Goal: Ask a question

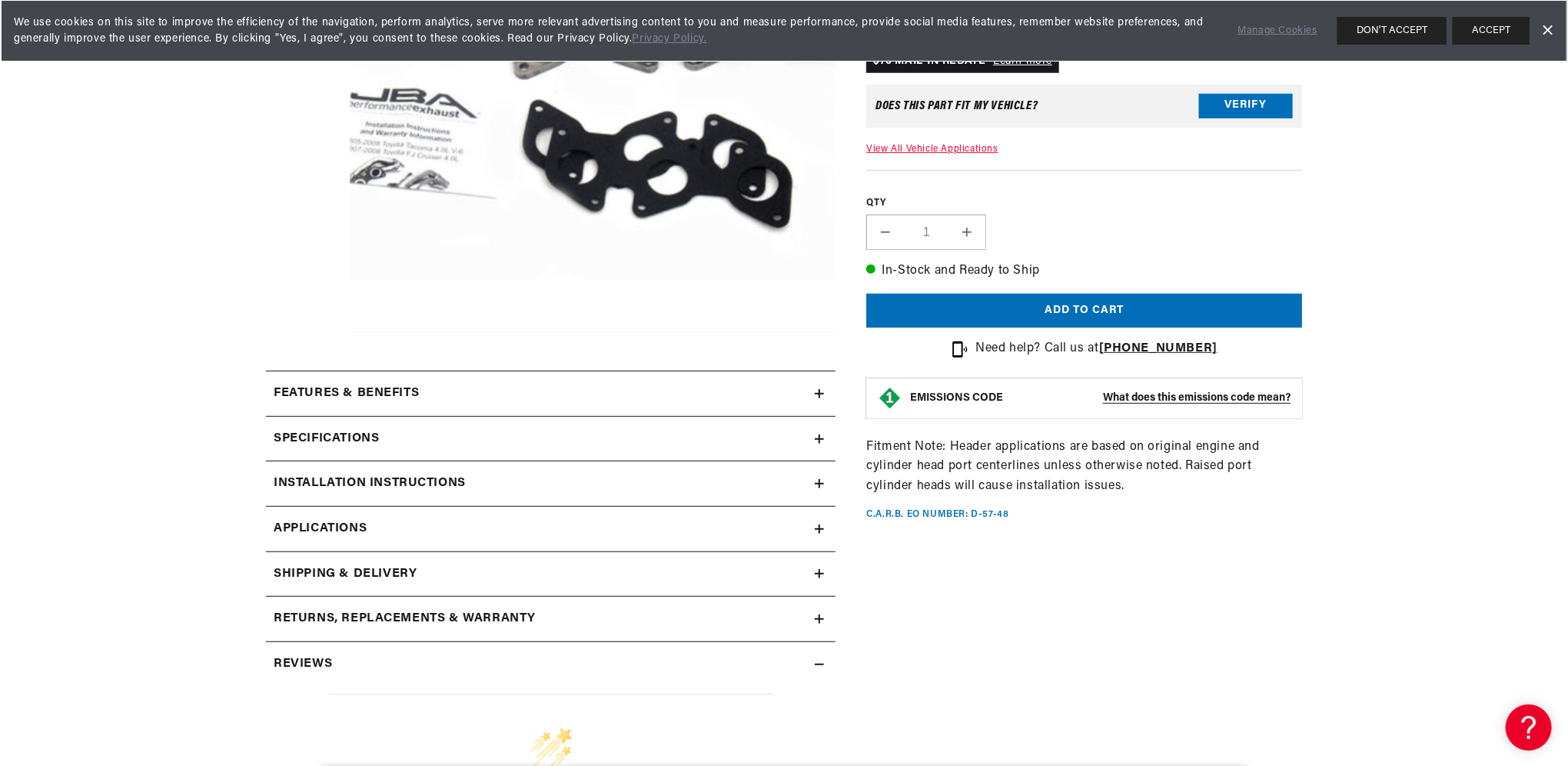
scroll to position [0, 959]
click at [1179, 397] on strong "What does this emissions code mean?" at bounding box center [1196, 398] width 187 height 11
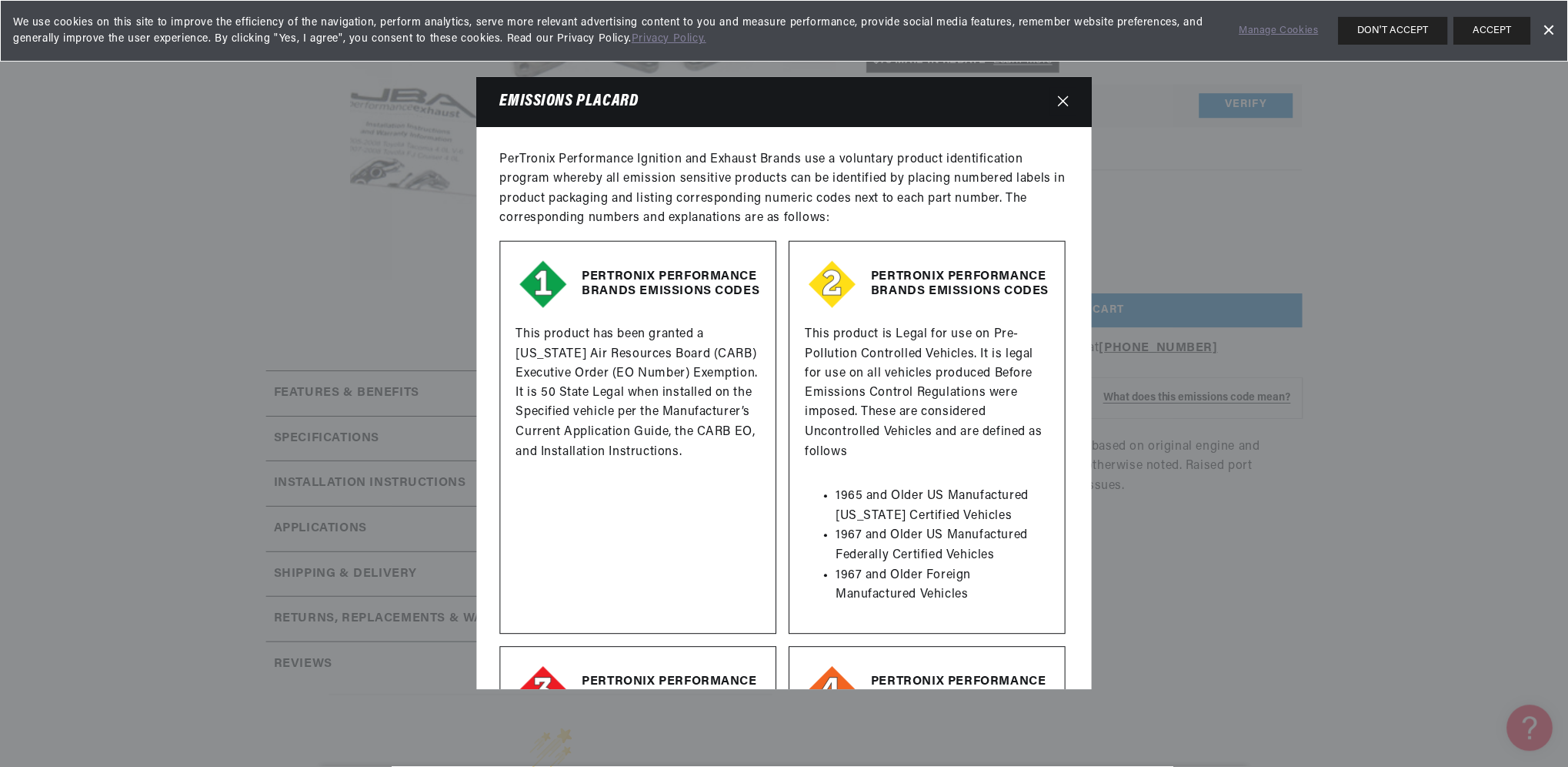
scroll to position [0, 0]
click at [1066, 96] on icon "Close" at bounding box center [1064, 101] width 11 height 12
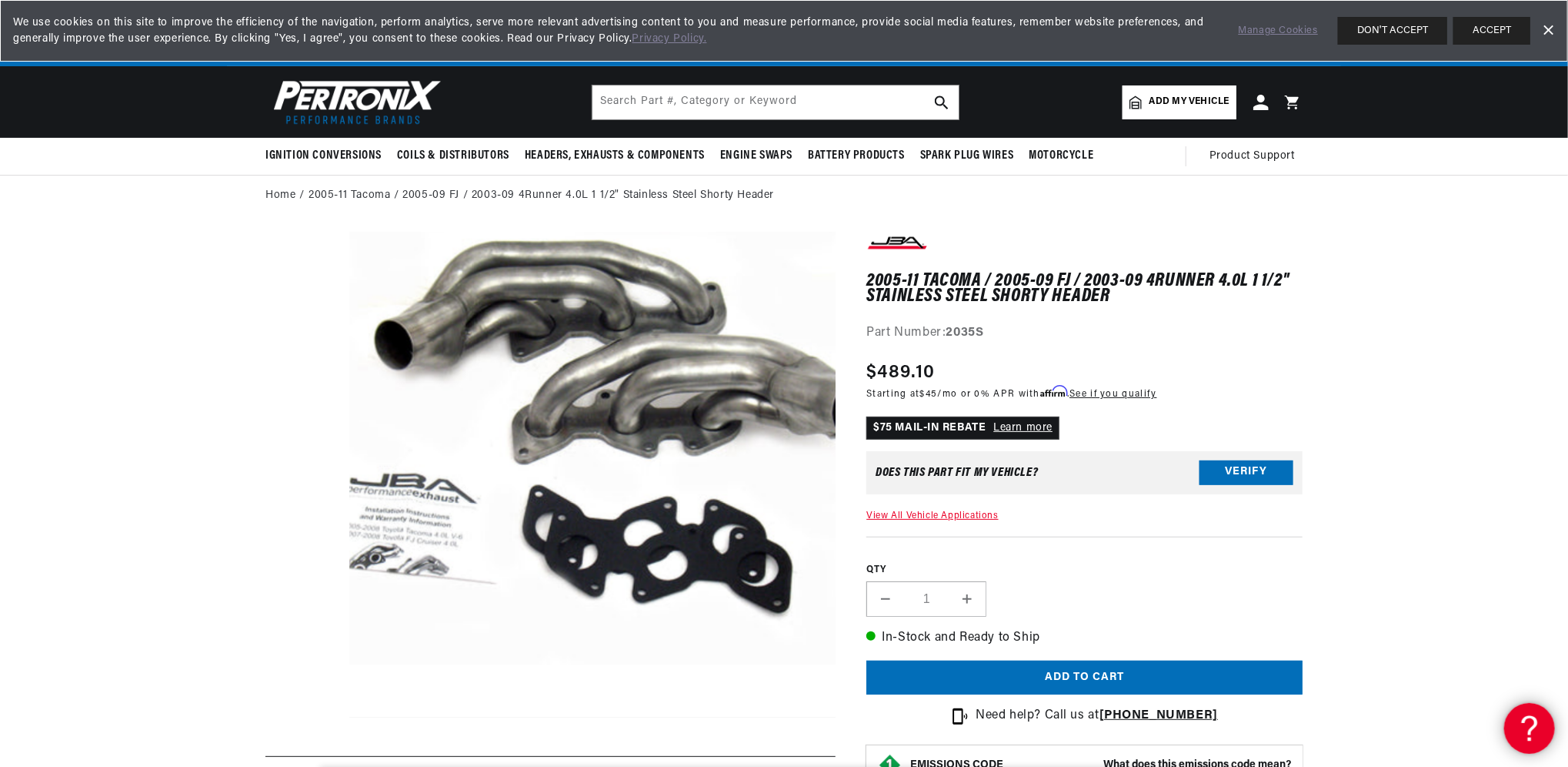
click at [1524, 722] on icon at bounding box center [1526, 725] width 23 height 115
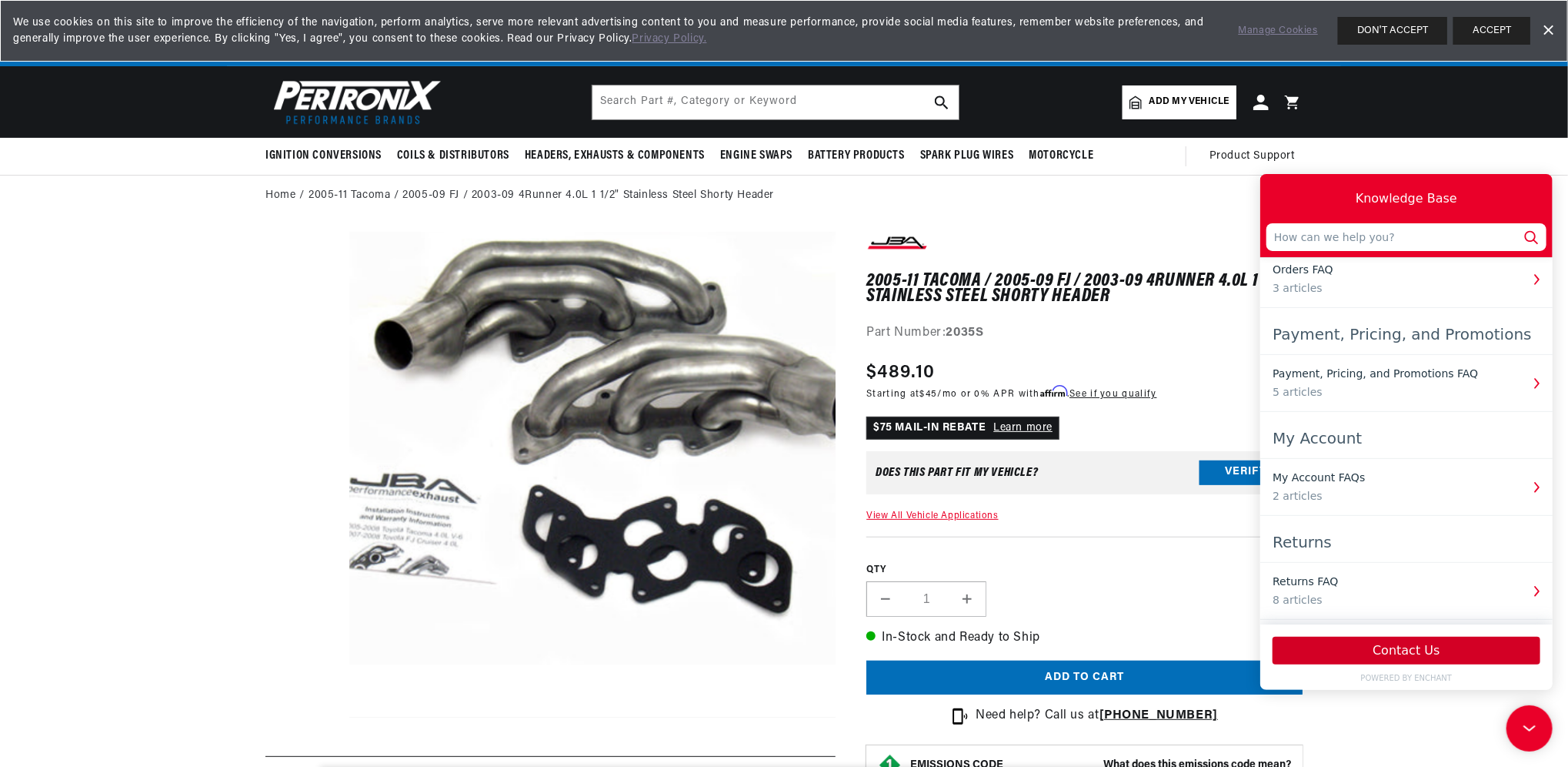
click at [1407, 651] on button "Contact Us" at bounding box center [1405, 649] width 268 height 27
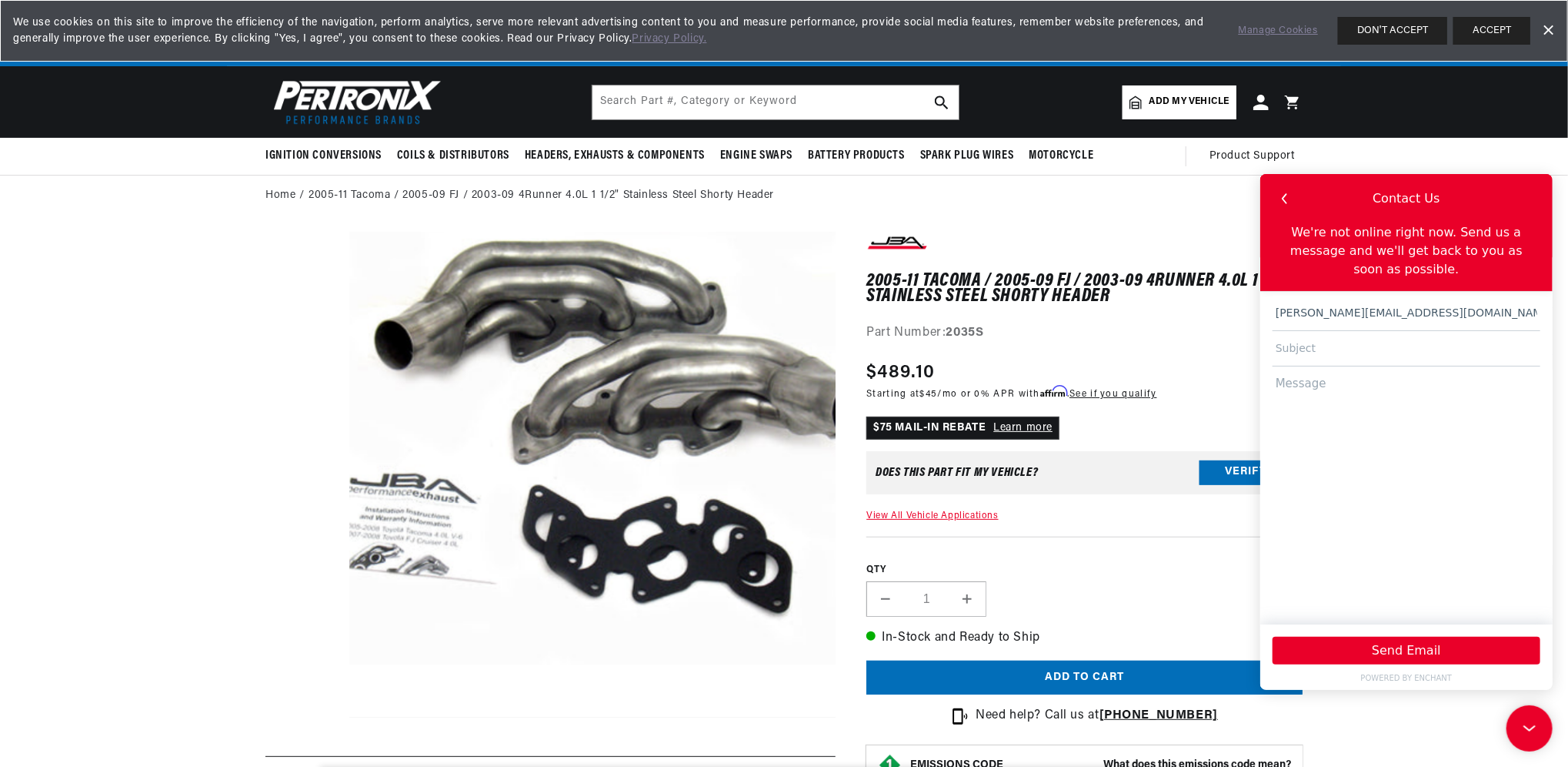
scroll to position [0, 960]
click at [1304, 330] on input "text" at bounding box center [1405, 348] width 268 height 35
click at [1333, 331] on input "Mislabeled JBA2035S from 2007" at bounding box center [1405, 348] width 268 height 35
click at [1327, 330] on input "Mislabeled JBA2035S from 2007" at bounding box center [1405, 348] width 268 height 35
type input "Mislabeled CARB EO on JBA2035S from 2007"
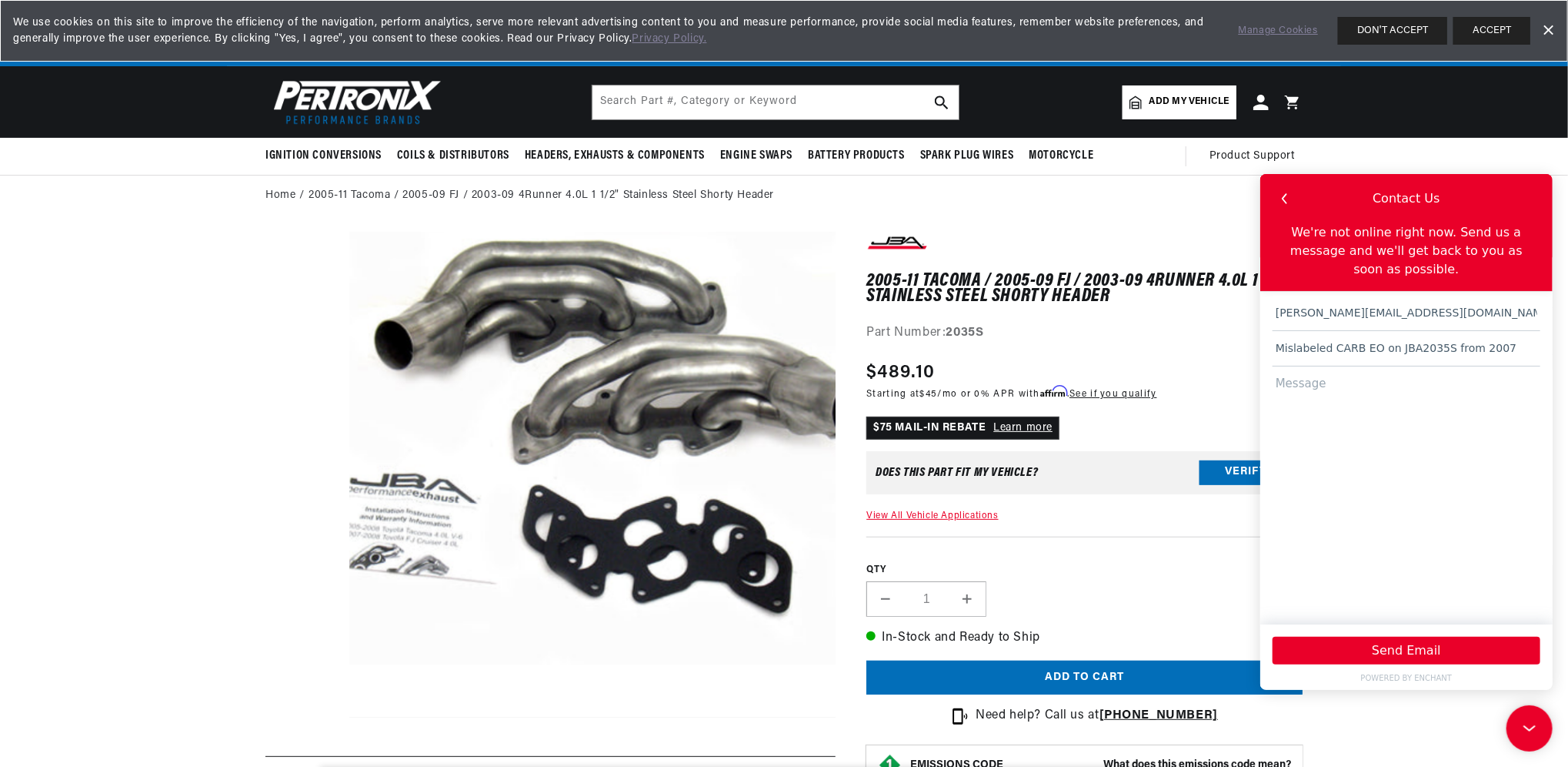
click at [1326, 371] on textarea at bounding box center [1405, 487] width 268 height 243
click at [1353, 365] on textarea "I inherited a 2077 Toyota FJ Cruiser with JB2035S short headers" at bounding box center [1405, 487] width 268 height 243
click at [1367, 380] on textarea "I inherited a 2007 Toyota FJ Cruiser with JB2035S short headers" at bounding box center [1405, 487] width 268 height 243
drag, startPoint x: 192, startPoint y: 209, endPoint x: 1237, endPoint y: 335, distance: 1052.6
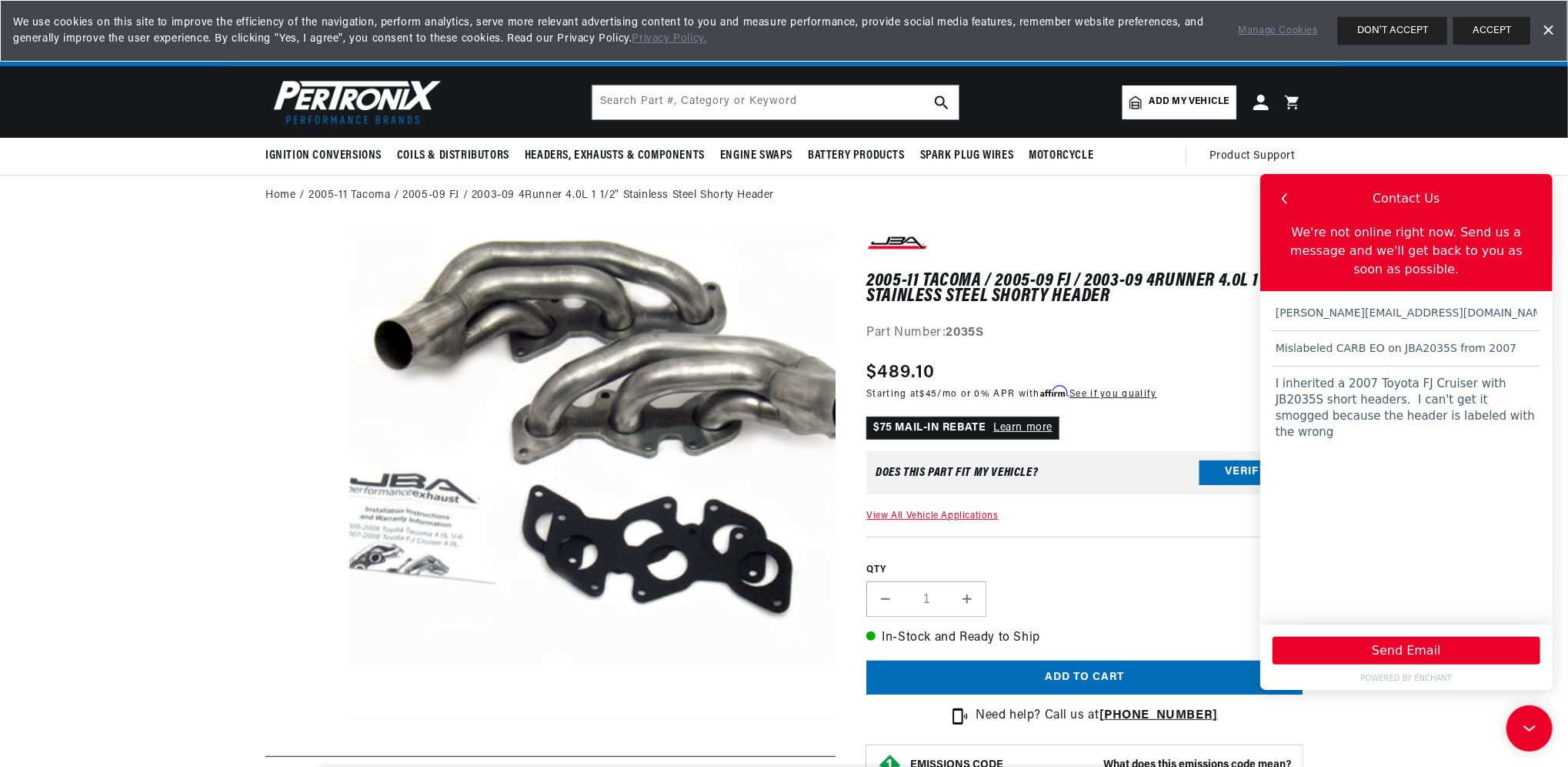
click at [1237, 335] on div "Part Number: 2035S" at bounding box center [1084, 333] width 436 height 20
click at [1452, 396] on textarea "I inherited a 2007 Toyota FJ Cruiser with JB2035S short headers. I can't get it…" at bounding box center [1405, 487] width 268 height 243
click at [1501, 400] on textarea "I inherited a 2007 Toyota FJ Cruiser with JB2035S short headers. I can't get it…" at bounding box center [1405, 487] width 268 height 243
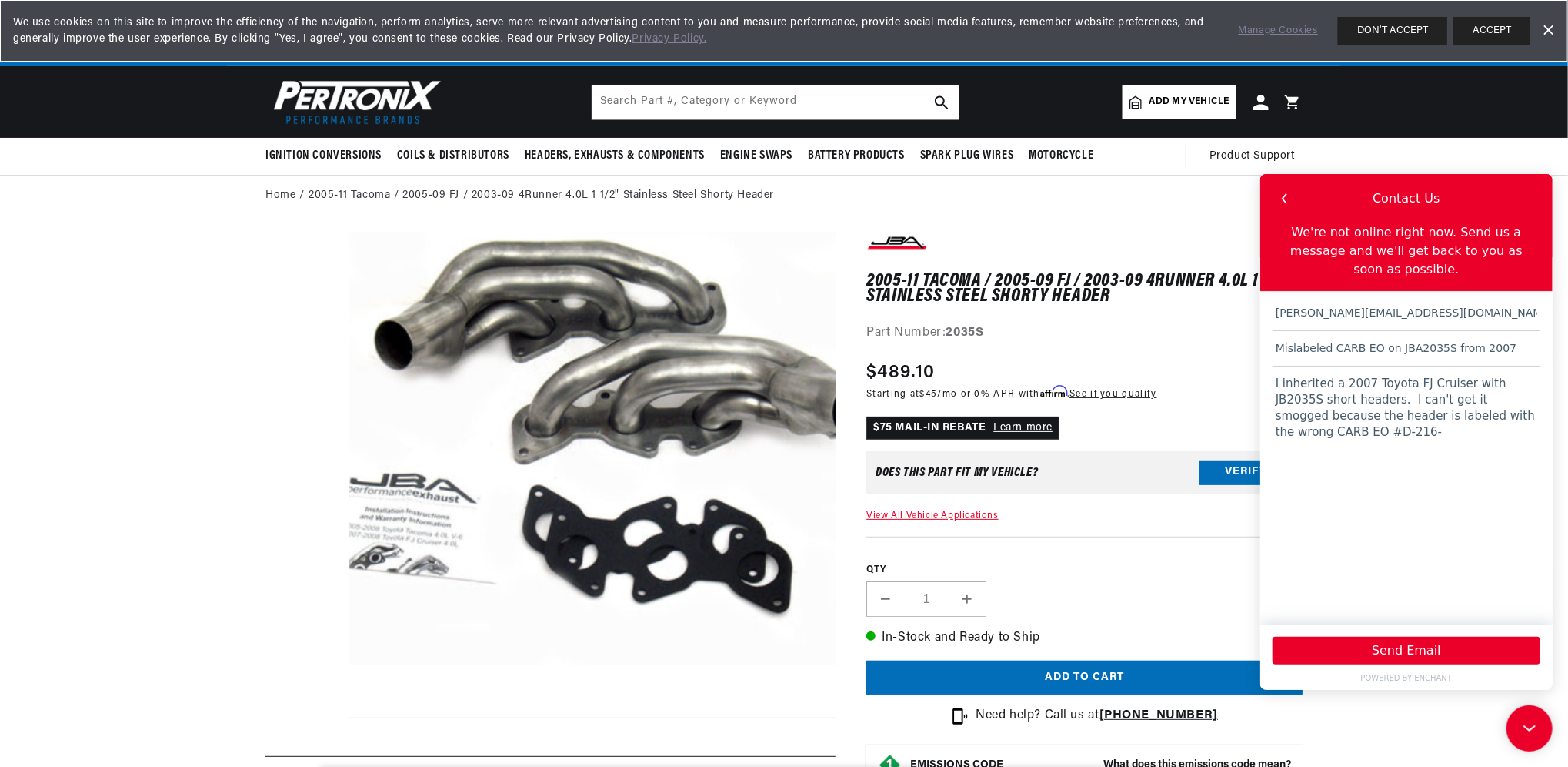
drag, startPoint x: 1447, startPoint y: 396, endPoint x: 1536, endPoint y: 405, distance: 89.5
click at [1536, 405] on textarea "I inherited a 2007 Toyota FJ Cruiser with JB2035S short headers. I can't get it…" at bounding box center [1405, 487] width 268 height 243
click at [1538, 400] on textarea "I inherited a 2007 Toyota FJ Cruiser with JB2035S short headers. I can't get it…" at bounding box center [1405, 487] width 268 height 243
click at [1372, 409] on textarea "I inherited a 2007 Toyota FJ Cruiser with JB2035S short headers. I can't get it…" at bounding box center [1405, 487] width 268 height 243
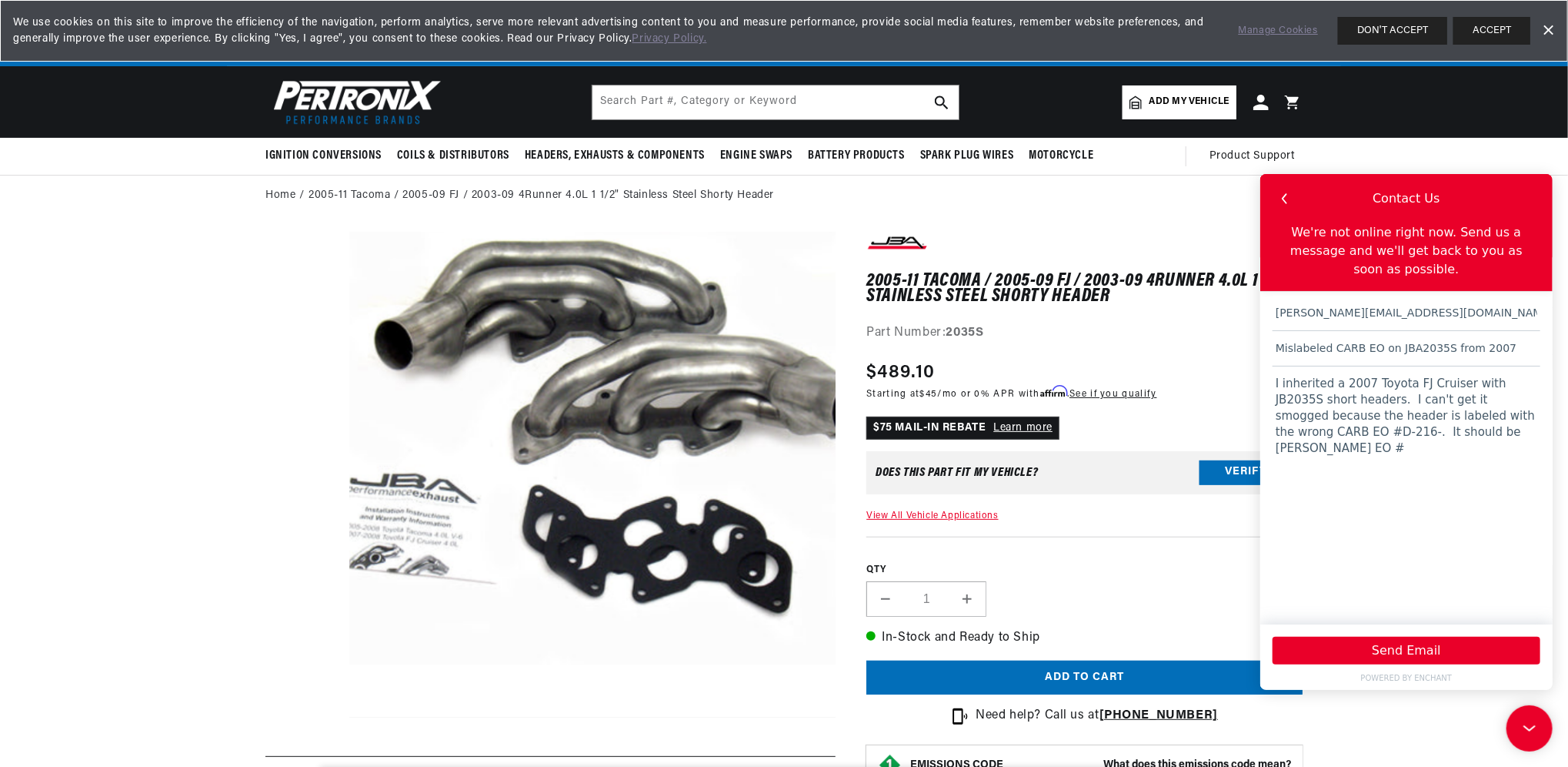
click at [1376, 411] on textarea "I inherited a 2007 Toyota FJ Cruiser with JB2035S short headers. I can't get it…" at bounding box center [1405, 487] width 268 height 243
click at [1432, 410] on textarea "I inherited a 2007 Toyota FJ Cruiser with JB2035S short headers. I can't get it…" at bounding box center [1405, 487] width 268 height 243
click at [1482, 415] on textarea "I inherited a 2007 Toyota FJ Cruiser with JB2035S short headers. I can't get it…" at bounding box center [1405, 487] width 268 height 243
click at [1457, 449] on textarea "I inherited a 2007 Toyota FJ Cruiser with JB2035S short headers. I can't get it…" at bounding box center [1405, 487] width 268 height 243
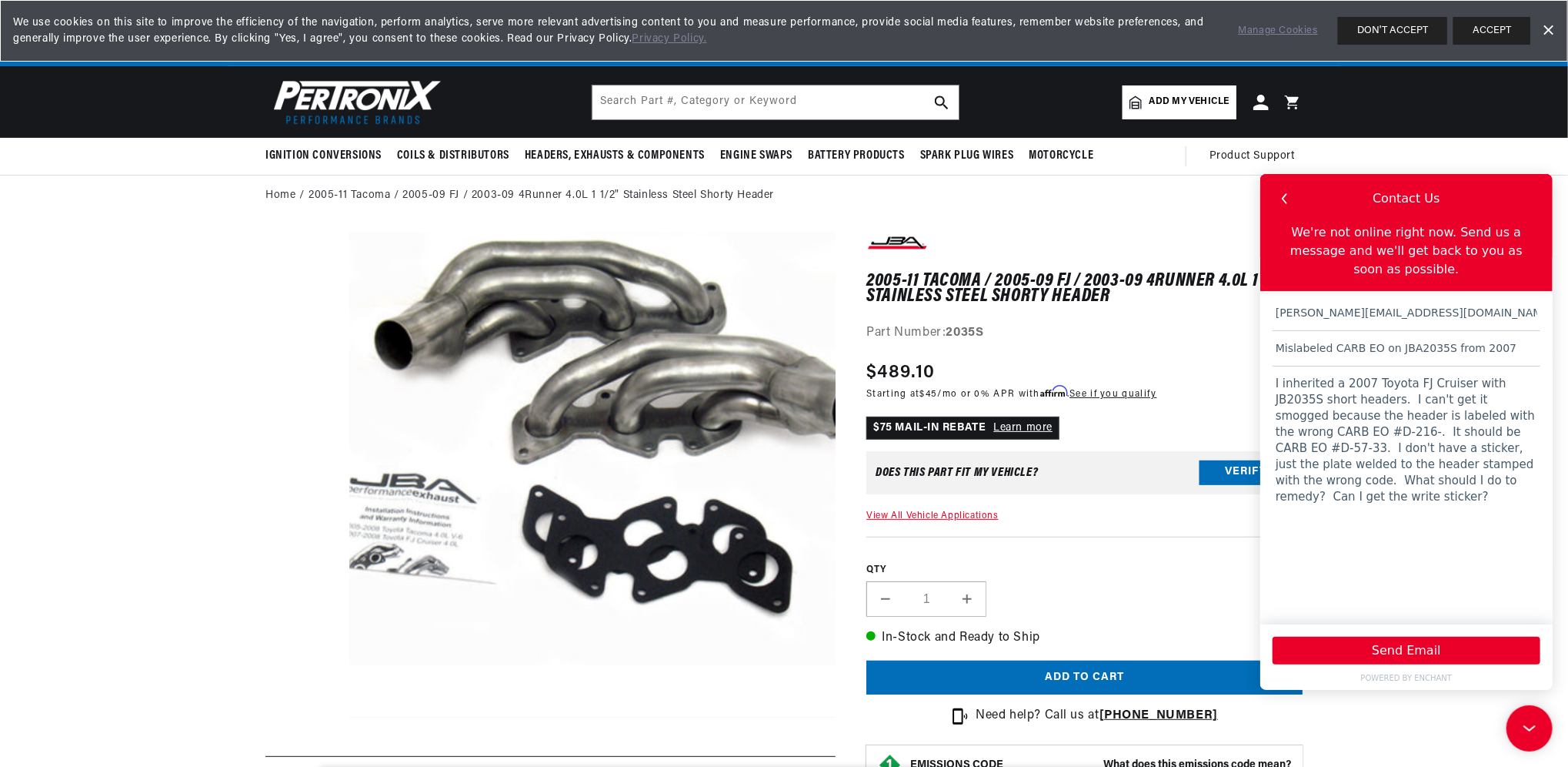
click at [1488, 470] on textarea "I inherited a 2007 Toyota FJ Cruiser with JB2035S short headers. I can't get it…" at bounding box center [1405, 487] width 268 height 243
type textarea "I inherited a 2007 Toyota FJ Cruiser with JB2035S short headers. I can't get it…"
click at [1390, 644] on button "Send Email" at bounding box center [1405, 649] width 268 height 27
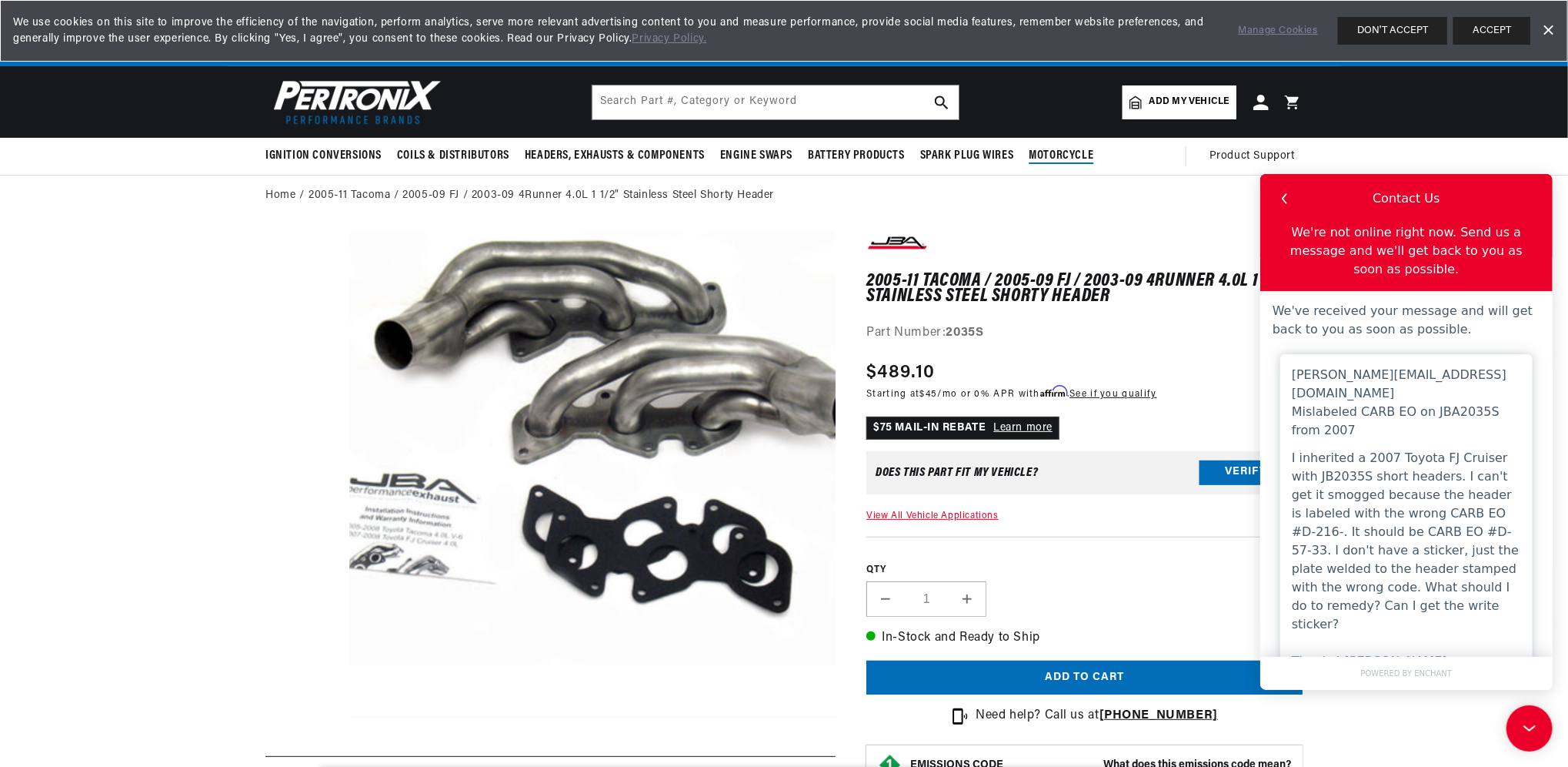
scroll to position [0, 0]
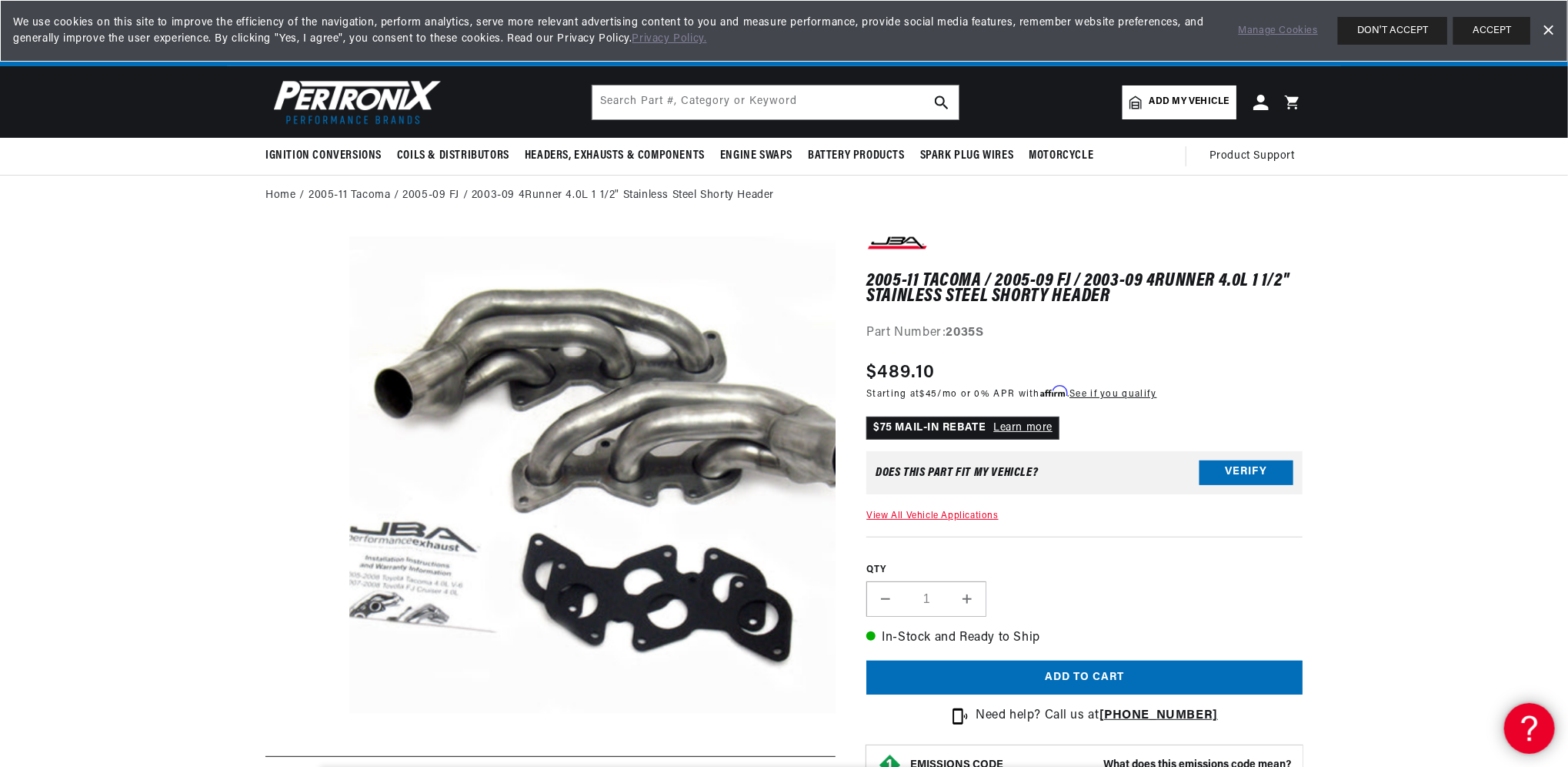
click at [1503, 725] on html at bounding box center [1526, 725] width 46 height 46
click at [1524, 725] on icon at bounding box center [1526, 725] width 23 height 115
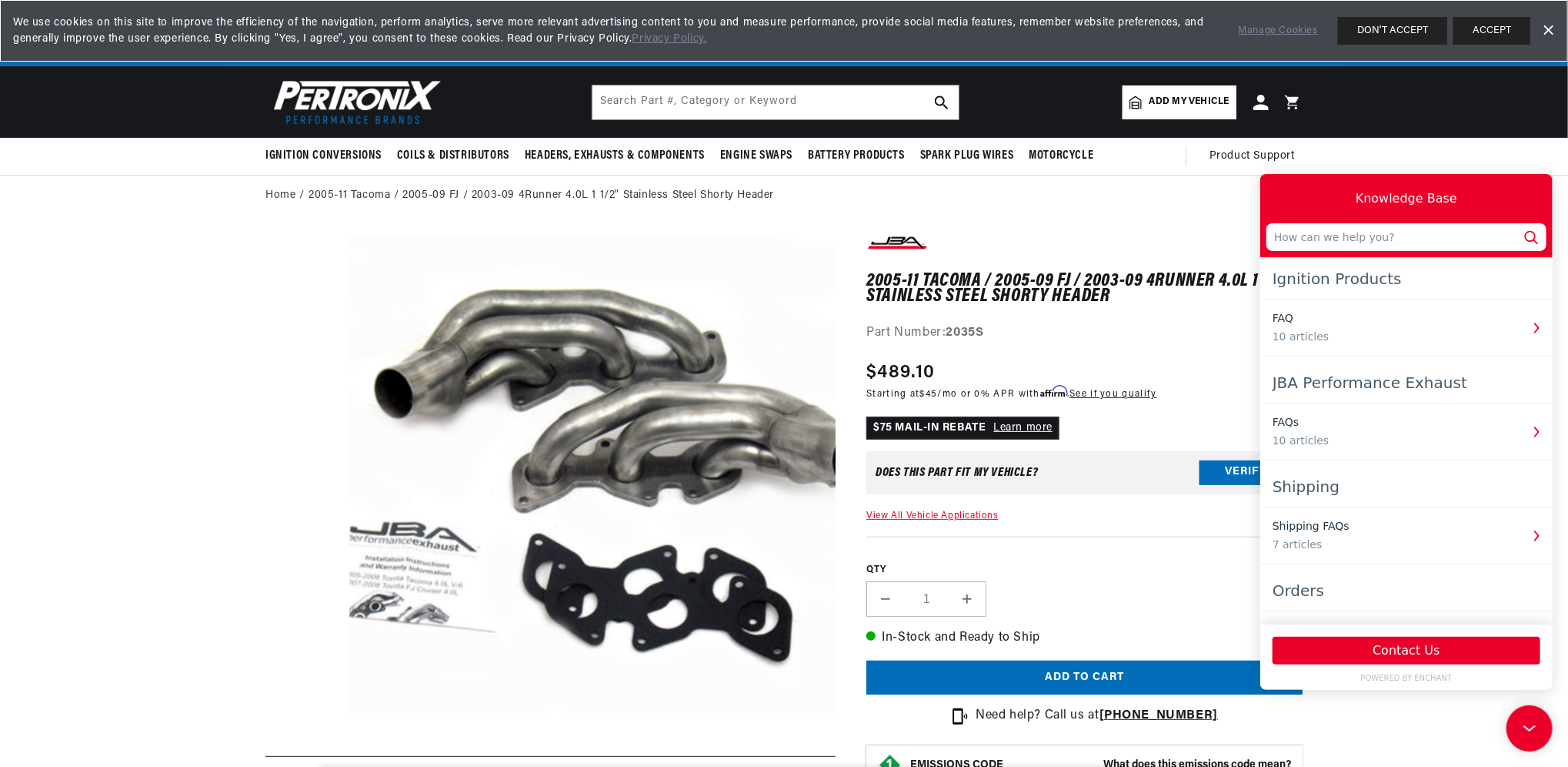
scroll to position [0, 127]
